Goal: Find specific page/section: Find specific page/section

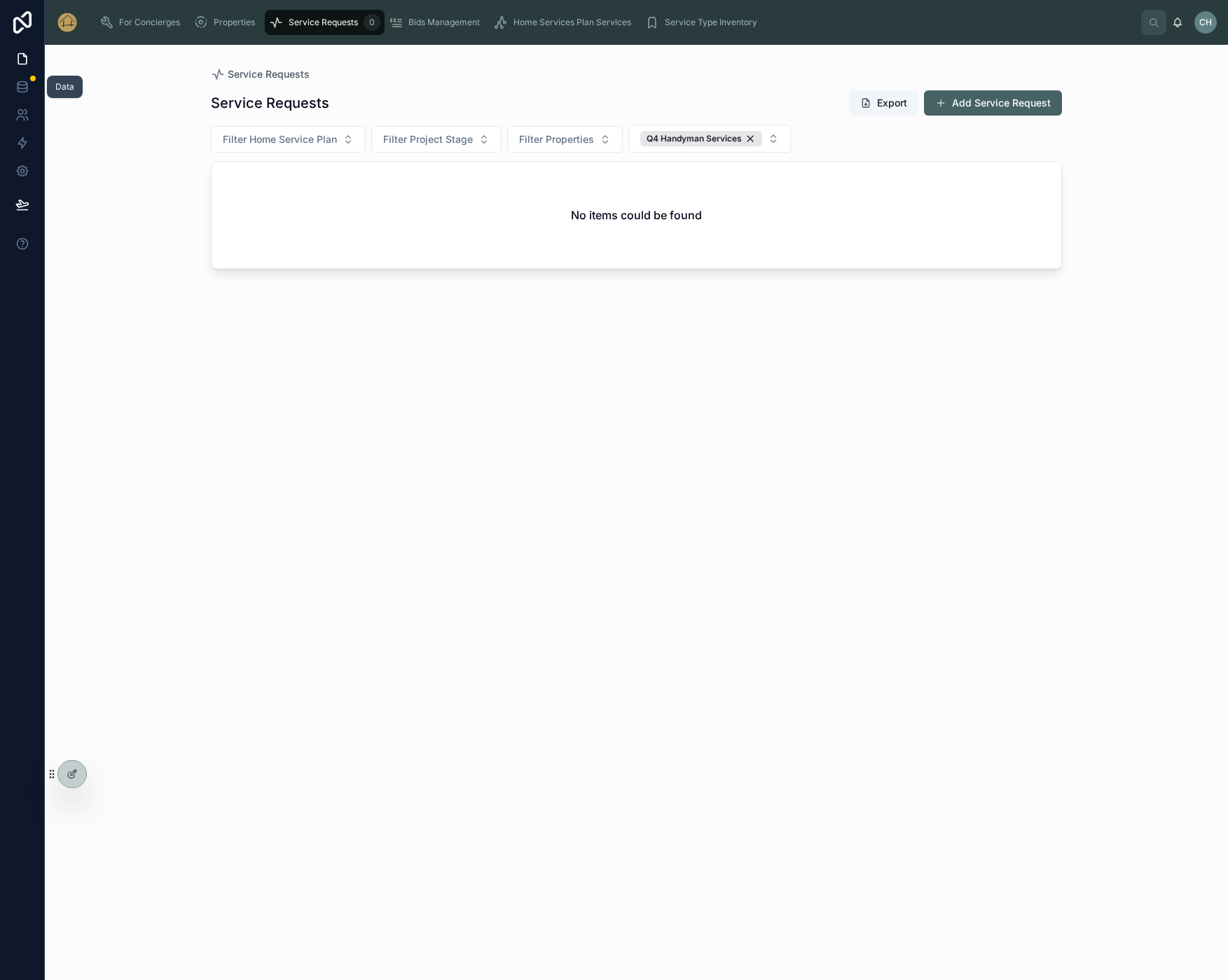
click at [19, 91] on icon at bounding box center [22, 89] width 9 height 6
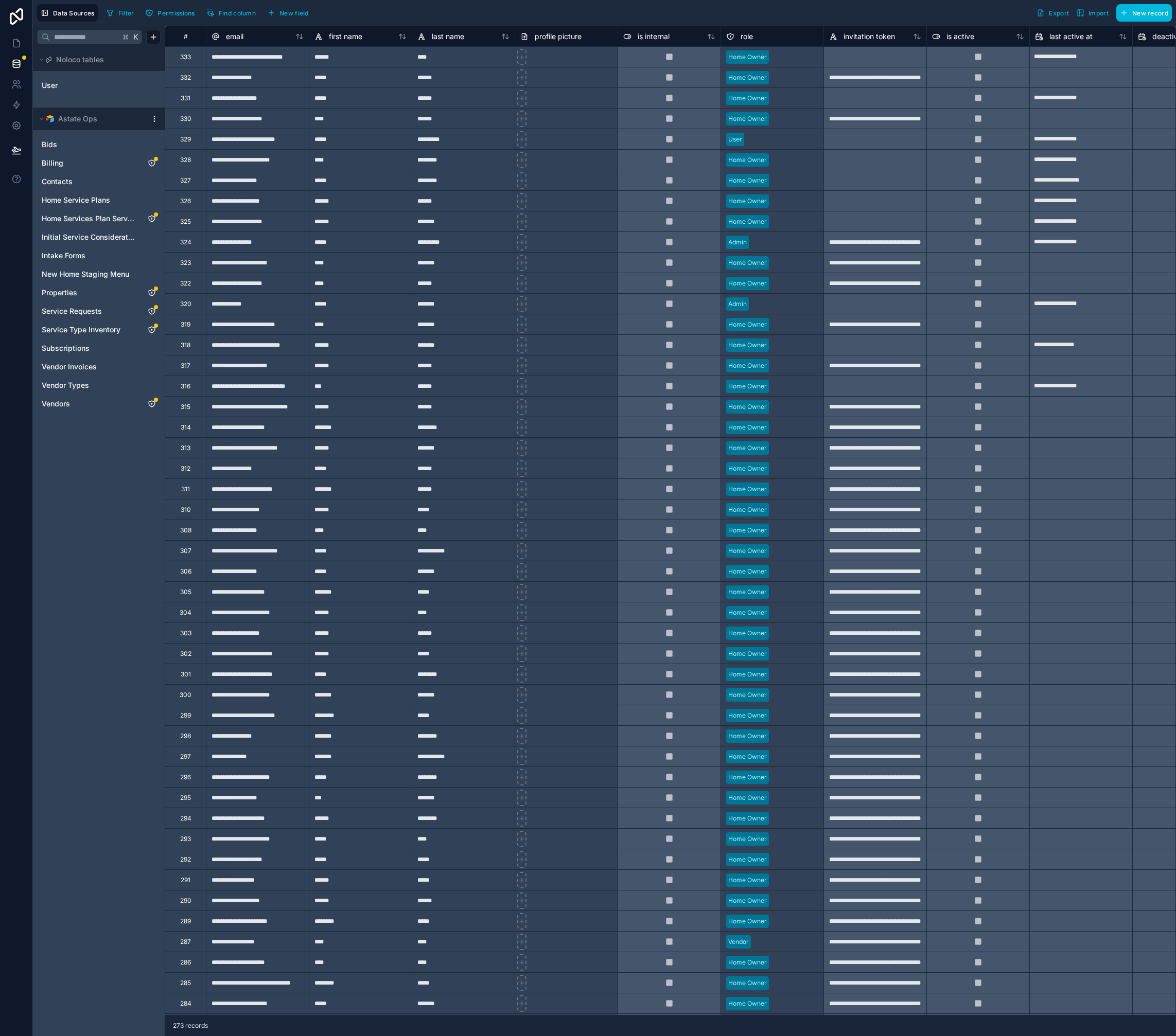
click at [80, 308] on span "Service Requests" at bounding box center [71, 311] width 60 height 10
